Goal: Navigation & Orientation: Find specific page/section

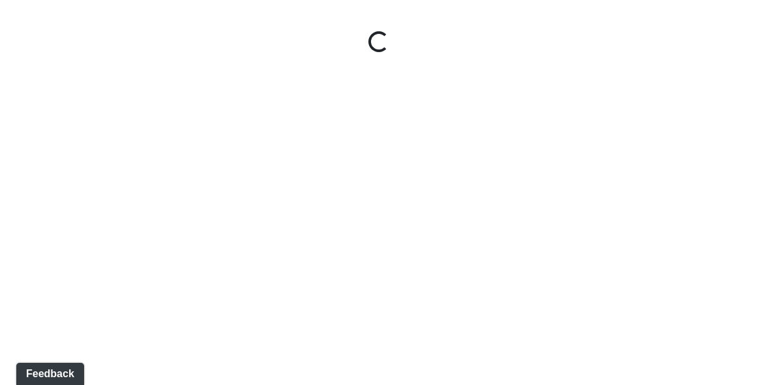
select select "giSCXGrCHAuAYs7sZRd5xi"
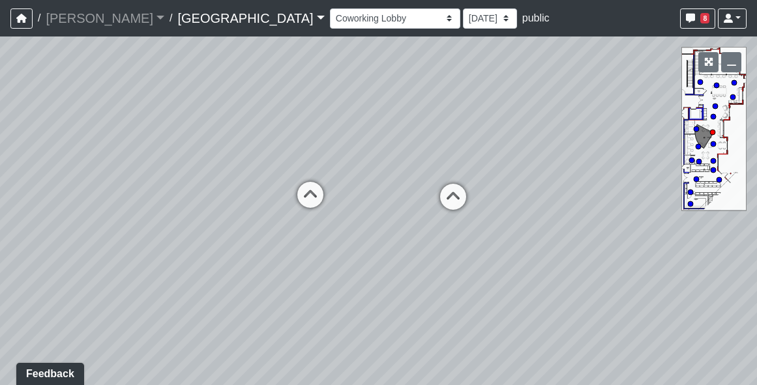
click at [177, 27] on link "[GEOGRAPHIC_DATA]" at bounding box center [250, 18] width 147 height 26
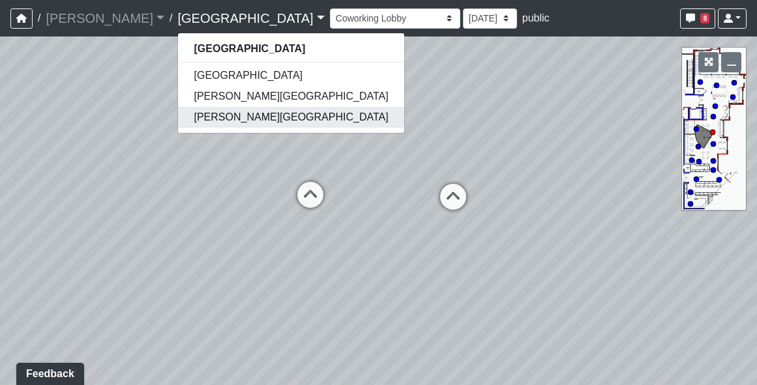
click at [178, 110] on link "[PERSON_NAME][GEOGRAPHIC_DATA]" at bounding box center [291, 117] width 226 height 21
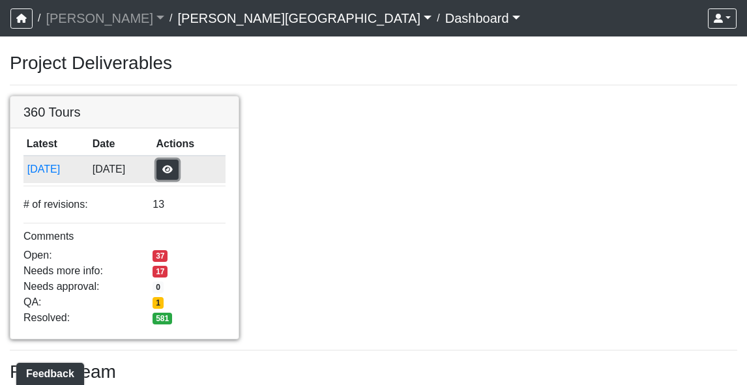
click at [179, 169] on button "button" at bounding box center [167, 170] width 22 height 20
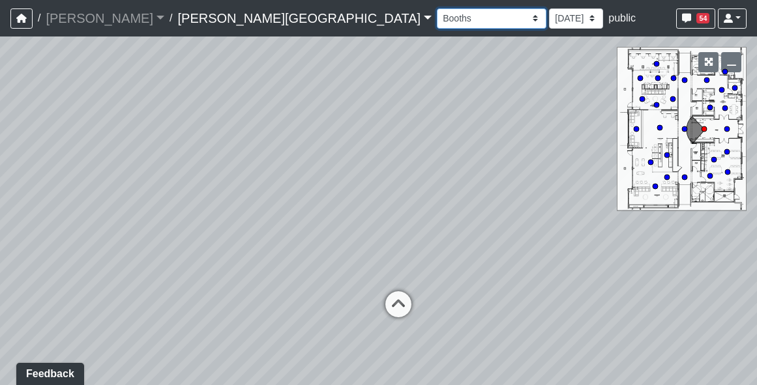
click at [437, 14] on select "Booths 1 Booths 2 Entry Lounge 1 Lounge 2 Lounge 3 Windows Bar Entrance Lounge …" at bounding box center [492, 18] width 110 height 20
click at [437, 8] on select "Booths 1 Booths 2 Entry Lounge 1 Lounge 2 Lounge 3 Windows Bar Entrance Lounge …" at bounding box center [492, 18] width 110 height 20
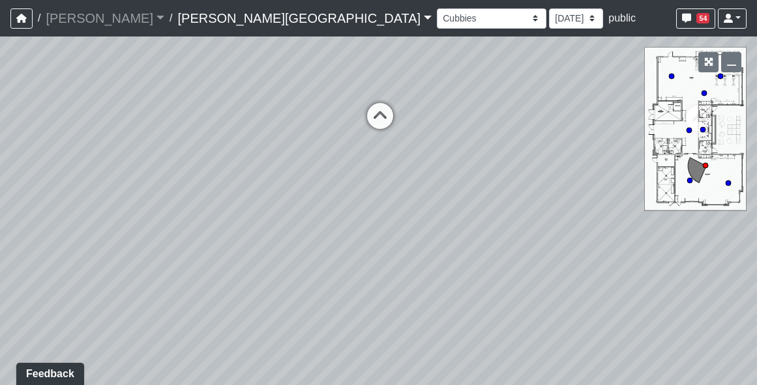
drag, startPoint x: 286, startPoint y: 219, endPoint x: 99, endPoint y: 171, distance: 192.5
click at [103, 171] on div "Loading... Hallway - Hallway 2 Loading... Entry Loading... Mirrors Loading... M…" at bounding box center [378, 211] width 757 height 349
drag, startPoint x: 307, startPoint y: 200, endPoint x: 83, endPoint y: 206, distance: 223.7
click at [93, 207] on div "Loading... Hallway - Hallway 2 Loading... Entry Loading... Mirrors Loading... M…" at bounding box center [378, 211] width 757 height 349
drag, startPoint x: 437, startPoint y: 218, endPoint x: -3, endPoint y: 188, distance: 440.5
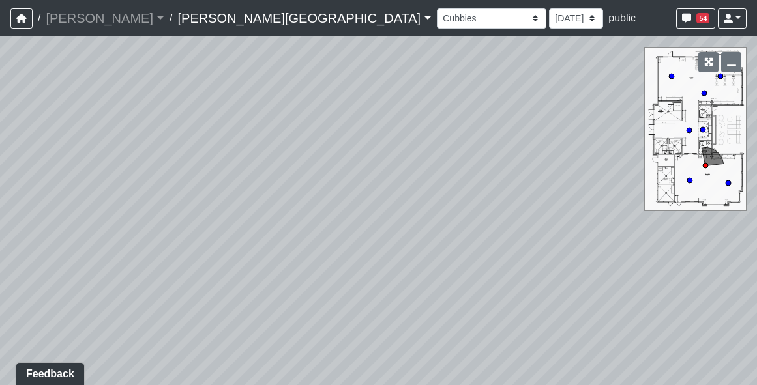
click at [0, 188] on html "/ Flournoy Flournoy Loading... / Tanner Road Tanner Road Loading... Tanner Road…" at bounding box center [378, 192] width 757 height 385
drag, startPoint x: 359, startPoint y: 194, endPoint x: 460, endPoint y: 170, distance: 103.8
click at [501, 177] on div "Loading... Hallway - Hallway 2 Loading... Entry Loading... Mirrors Loading... M…" at bounding box center [378, 211] width 757 height 349
drag, startPoint x: 255, startPoint y: 181, endPoint x: 297, endPoint y: 190, distance: 42.7
click at [297, 190] on div "Loading... Hallway - Hallway 2 Loading... Entry Loading... Mirrors Loading... M…" at bounding box center [378, 211] width 757 height 349
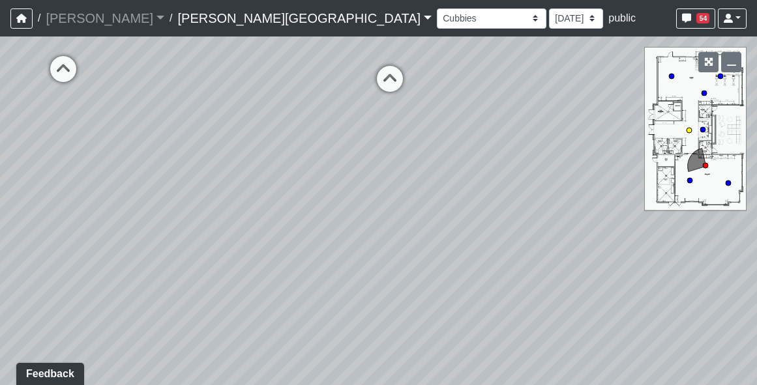
click at [394, 74] on icon at bounding box center [389, 85] width 39 height 39
drag, startPoint x: 308, startPoint y: 185, endPoint x: 80, endPoint y: 220, distance: 230.8
click at [80, 219] on div "Loading... Hallway - Hallway 2 Loading... Entry Loading... Mirrors Loading... M…" at bounding box center [378, 211] width 757 height 349
drag, startPoint x: 330, startPoint y: 181, endPoint x: 126, endPoint y: 228, distance: 209.6
click at [126, 228] on div "Loading... Hallway - Hallway 2 Loading... Entry Loading... Mirrors Loading... M…" at bounding box center [378, 211] width 757 height 349
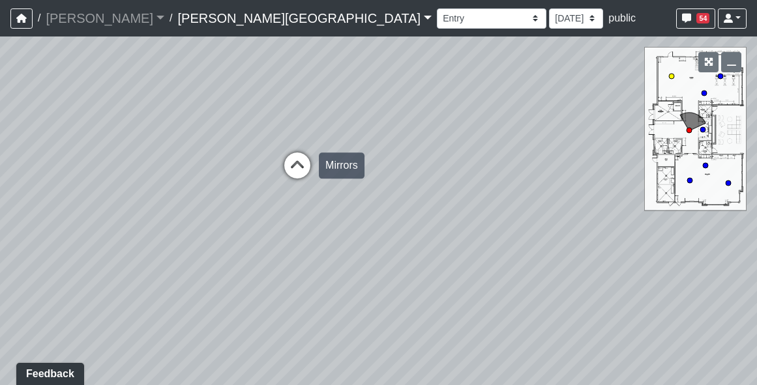
click at [297, 160] on icon at bounding box center [297, 172] width 39 height 39
drag, startPoint x: 375, startPoint y: 228, endPoint x: 130, endPoint y: 243, distance: 244.9
click at [155, 243] on div "Loading... Hallway - Hallway 2 Loading... Entry Loading... Mirrors Loading... M…" at bounding box center [378, 211] width 757 height 349
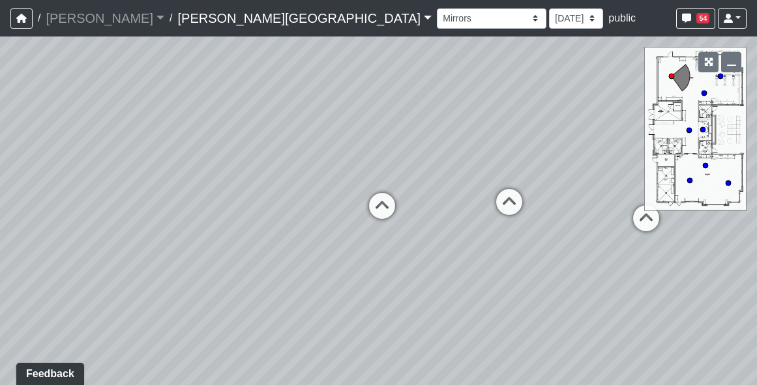
drag, startPoint x: 378, startPoint y: 211, endPoint x: 147, endPoint y: 210, distance: 231.5
click at [147, 210] on div "Loading... Hallway - Hallway 2 Loading... Entry Loading... Mirrors Loading... M…" at bounding box center [378, 211] width 757 height 349
drag, startPoint x: 289, startPoint y: 246, endPoint x: 441, endPoint y: 250, distance: 151.3
click at [441, 250] on div "Loading... Hallway - Hallway 2 Loading... Entry Loading... Mirrors Loading... M…" at bounding box center [378, 211] width 757 height 349
drag, startPoint x: 256, startPoint y: 224, endPoint x: 140, endPoint y: 202, distance: 118.7
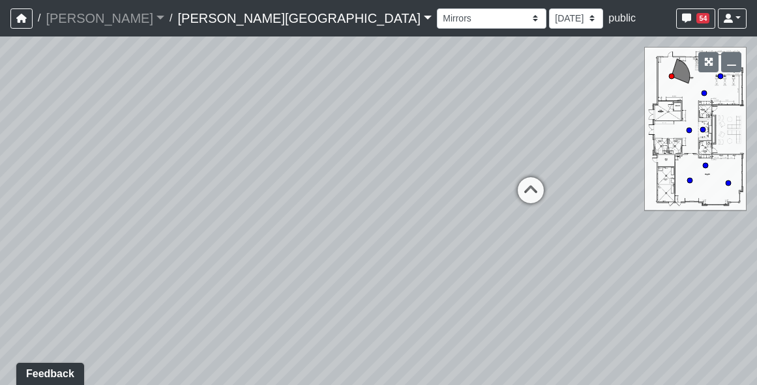
click at [138, 202] on div "Loading... Hallway - Hallway 2 Loading... Entry Loading... Mirrors Loading... M…" at bounding box center [378, 211] width 757 height 349
drag, startPoint x: 216, startPoint y: 243, endPoint x: 459, endPoint y: 243, distance: 242.6
click at [467, 243] on div "Loading... Hallway - Hallway 2 Loading... Entry Loading... Mirrors Loading... M…" at bounding box center [378, 211] width 757 height 349
drag, startPoint x: 254, startPoint y: 232, endPoint x: 433, endPoint y: 228, distance: 179.4
click at [433, 228] on div "Loading... Hallway - Hallway 2 Loading... Entry Loading... Mirrors Loading... M…" at bounding box center [378, 211] width 757 height 349
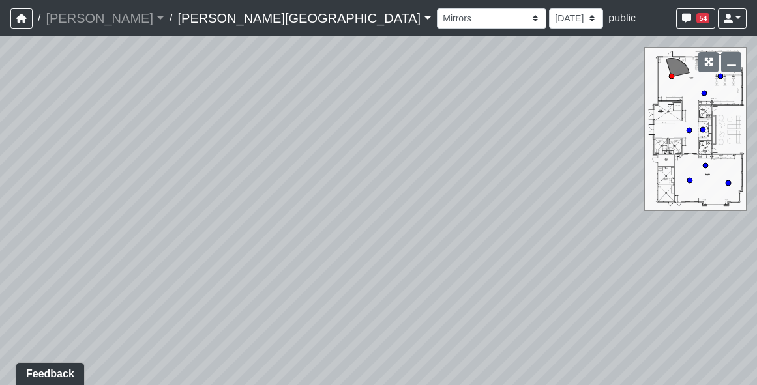
drag, startPoint x: 440, startPoint y: 260, endPoint x: 218, endPoint y: 245, distance: 222.2
click at [218, 245] on div "Loading... Hallway - Hallway 2 Loading... Entry Loading... Mirrors Loading... M…" at bounding box center [378, 211] width 757 height 349
drag, startPoint x: 449, startPoint y: 251, endPoint x: 247, endPoint y: 250, distance: 202.1
click at [247, 250] on div "Loading... Hallway - Hallway 2 Loading... Entry Loading... Mirrors Loading... M…" at bounding box center [378, 211] width 757 height 349
drag, startPoint x: 381, startPoint y: 245, endPoint x: 415, endPoint y: 273, distance: 44.0
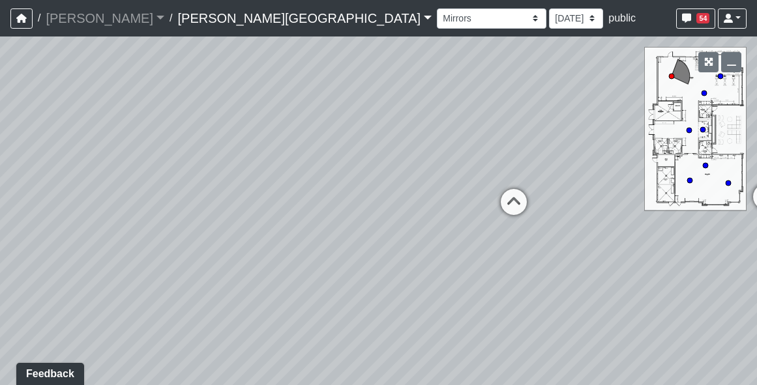
click at [415, 273] on div "Loading... Hallway - Hallway 2 Loading... Entry Loading... Mirrors Loading... M…" at bounding box center [378, 211] width 757 height 349
drag, startPoint x: 376, startPoint y: 248, endPoint x: 208, endPoint y: 241, distance: 167.7
click at [208, 241] on div "Loading... Hallway - Hallway 2 Loading... Entry Loading... Mirrors Loading... M…" at bounding box center [378, 211] width 757 height 349
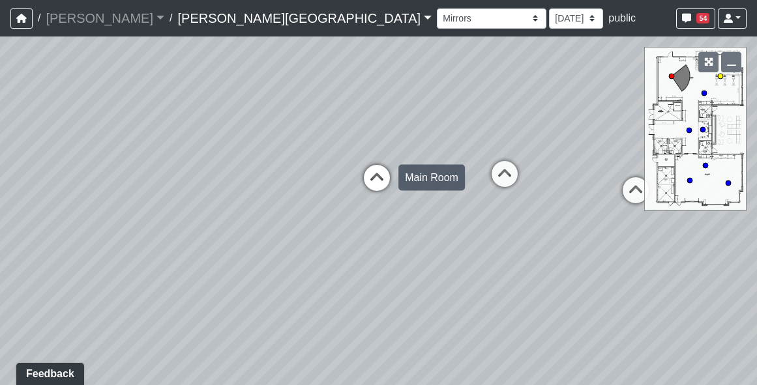
click at [364, 178] on icon at bounding box center [376, 184] width 39 height 39
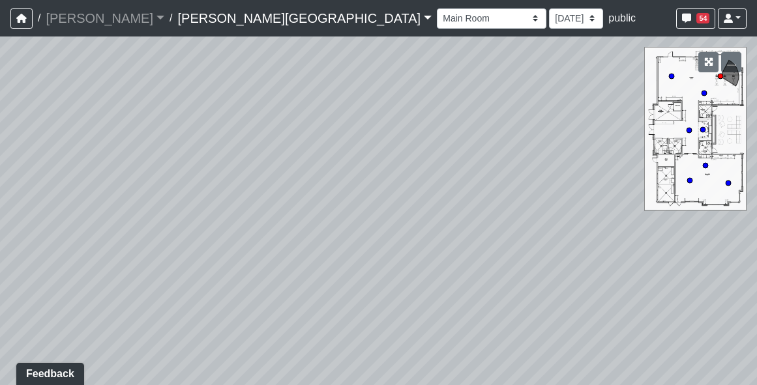
drag, startPoint x: 312, startPoint y: 224, endPoint x: 494, endPoint y: 239, distance: 183.1
click at [501, 234] on div "Loading... Hallway - Hallway 2 Loading... Entry Loading... Mirrors Loading... M…" at bounding box center [378, 211] width 757 height 349
drag, startPoint x: 258, startPoint y: 201, endPoint x: 434, endPoint y: 213, distance: 177.1
click at [414, 211] on div "Loading... Hallway - Hallway 2 Loading... Entry Loading... Mirrors Loading... M…" at bounding box center [378, 211] width 757 height 349
drag, startPoint x: 337, startPoint y: 204, endPoint x: 318, endPoint y: 186, distance: 26.3
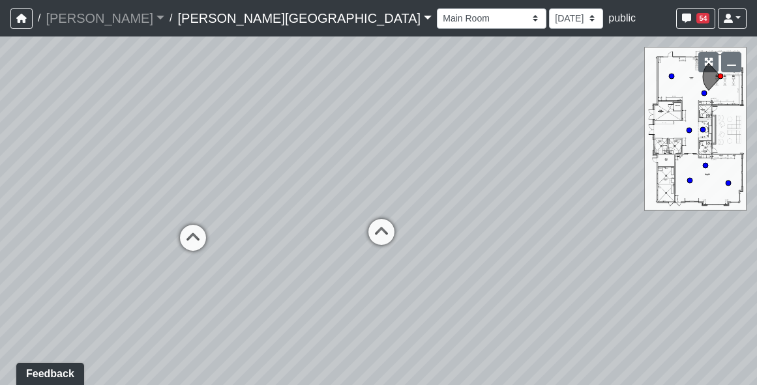
click at [318, 186] on div "Loading... Hallway - Hallway 2 Loading... Entry Loading... Mirrors Loading... M…" at bounding box center [378, 211] width 757 height 349
drag, startPoint x: 313, startPoint y: 228, endPoint x: 152, endPoint y: 203, distance: 162.9
click at [57, 203] on div "Loading... Hallway - Hallway 2 Loading... Entry Loading... Mirrors Loading... M…" at bounding box center [378, 211] width 757 height 349
drag, startPoint x: 303, startPoint y: 239, endPoint x: 284, endPoint y: 238, distance: 19.6
click at [284, 238] on div "Loading... Hallway - Hallway 2 Loading... Entry Loading... Mirrors Loading... M…" at bounding box center [378, 211] width 757 height 349
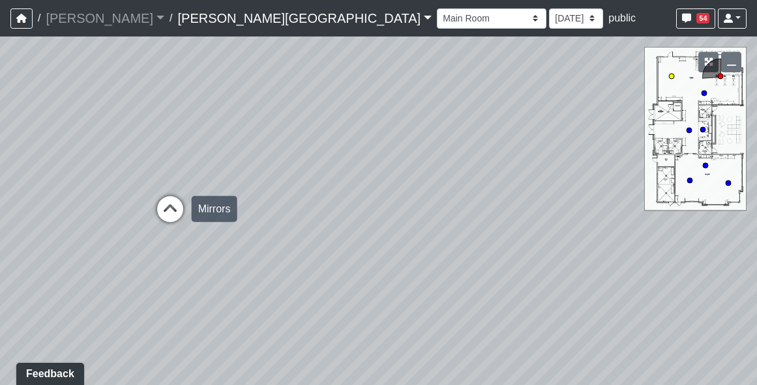
click at [168, 215] on icon at bounding box center [170, 215] width 39 height 39
select select "cG4VdEYLwqhyqZuctjexHw"
drag, startPoint x: 344, startPoint y: 256, endPoint x: 114, endPoint y: 246, distance: 229.7
click at [114, 246] on div "Loading... Hallway - Hallway 2 Loading... Entry Loading... Mirrors Loading... M…" at bounding box center [378, 211] width 757 height 349
drag, startPoint x: 346, startPoint y: 240, endPoint x: 170, endPoint y: 231, distance: 176.3
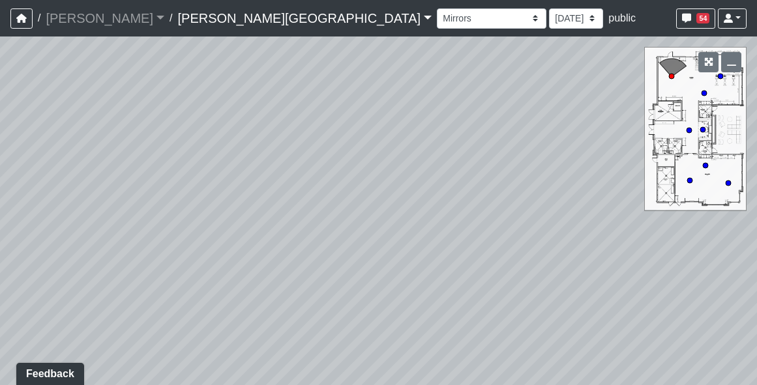
click at [170, 231] on div "Loading... Hallway - Hallway 2 Loading... Entry Loading... Mirrors Loading... M…" at bounding box center [378, 211] width 757 height 349
drag, startPoint x: 348, startPoint y: 203, endPoint x: 160, endPoint y: 162, distance: 191.6
click at [160, 162] on div "Loading... Hallway - Hallway 2 Loading... Entry Loading... Mirrors Loading... M…" at bounding box center [378, 211] width 757 height 349
drag, startPoint x: 326, startPoint y: 174, endPoint x: 95, endPoint y: 212, distance: 233.9
click at [96, 212] on div "Loading... Hallway - Hallway 2 Loading... Entry Loading... Mirrors Loading... M…" at bounding box center [378, 211] width 757 height 349
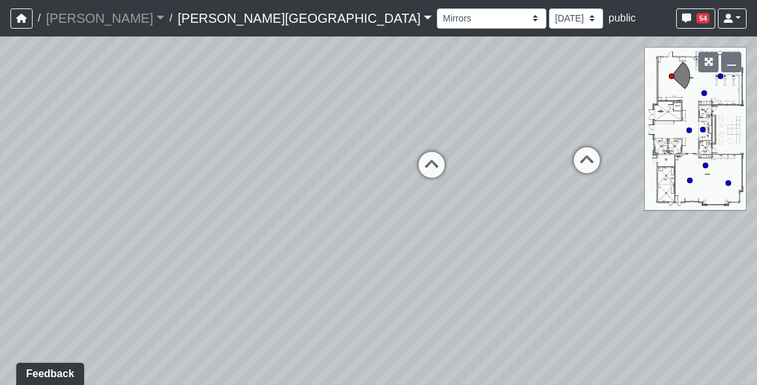
drag, startPoint x: 403, startPoint y: 257, endPoint x: 406, endPoint y: 228, distance: 29.5
click at [406, 228] on div "Loading... Hallway - Hallway 2 Loading... Entry Loading... Mirrors Loading... M…" at bounding box center [378, 211] width 757 height 349
drag, startPoint x: 293, startPoint y: 200, endPoint x: 366, endPoint y: 223, distance: 77.1
click at [366, 223] on div "Loading... Hallway - Hallway 2 Loading... Entry Loading... Mirrors Loading... M…" at bounding box center [378, 211] width 757 height 349
drag, startPoint x: 381, startPoint y: 233, endPoint x: 245, endPoint y: 235, distance: 136.3
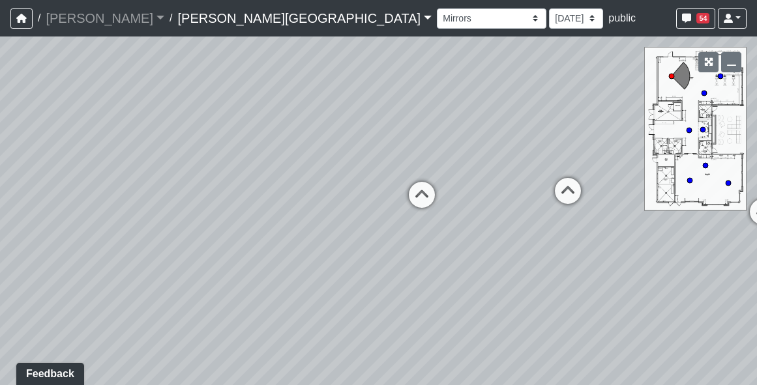
click at [245, 235] on div "Loading... Hallway - Hallway 2 Loading... Entry Loading... Mirrors Loading... M…" at bounding box center [378, 211] width 757 height 349
